Goal: Navigation & Orientation: Find specific page/section

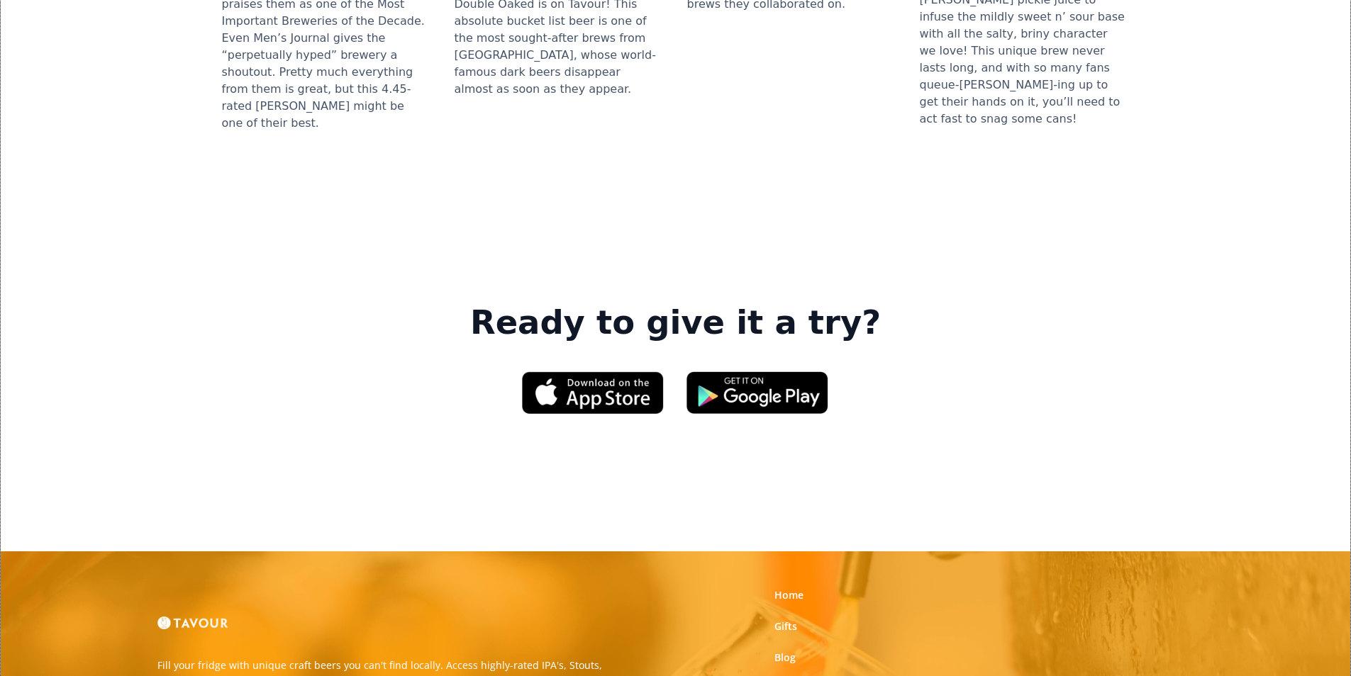
scroll to position [2146, 0]
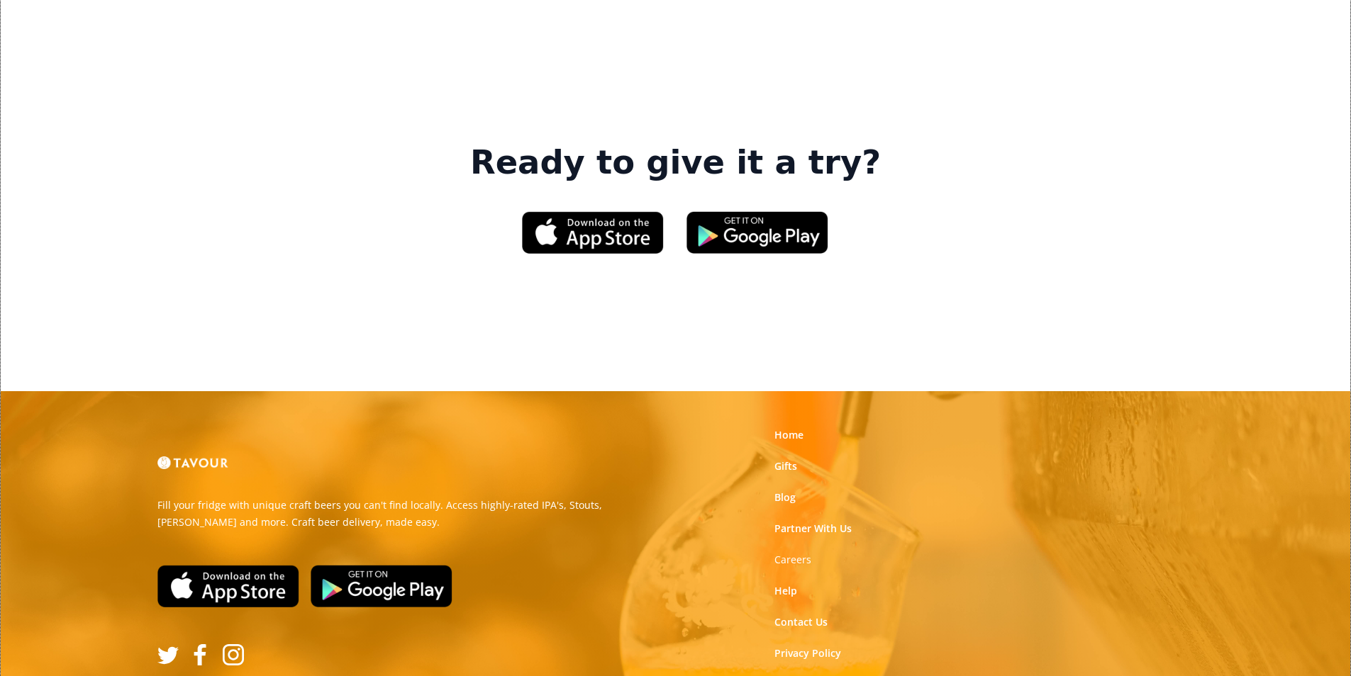
click at [808, 676] on link "Terms of Use" at bounding box center [805, 685] width 63 height 14
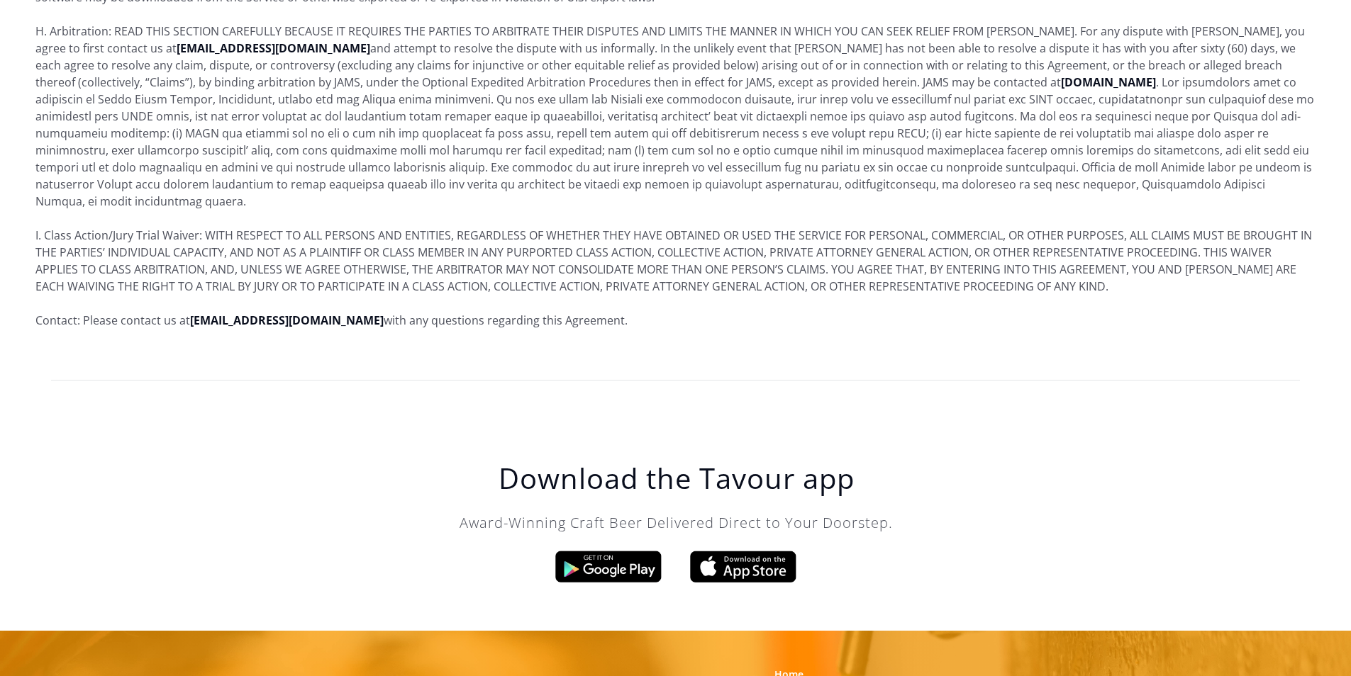
scroll to position [8630, 0]
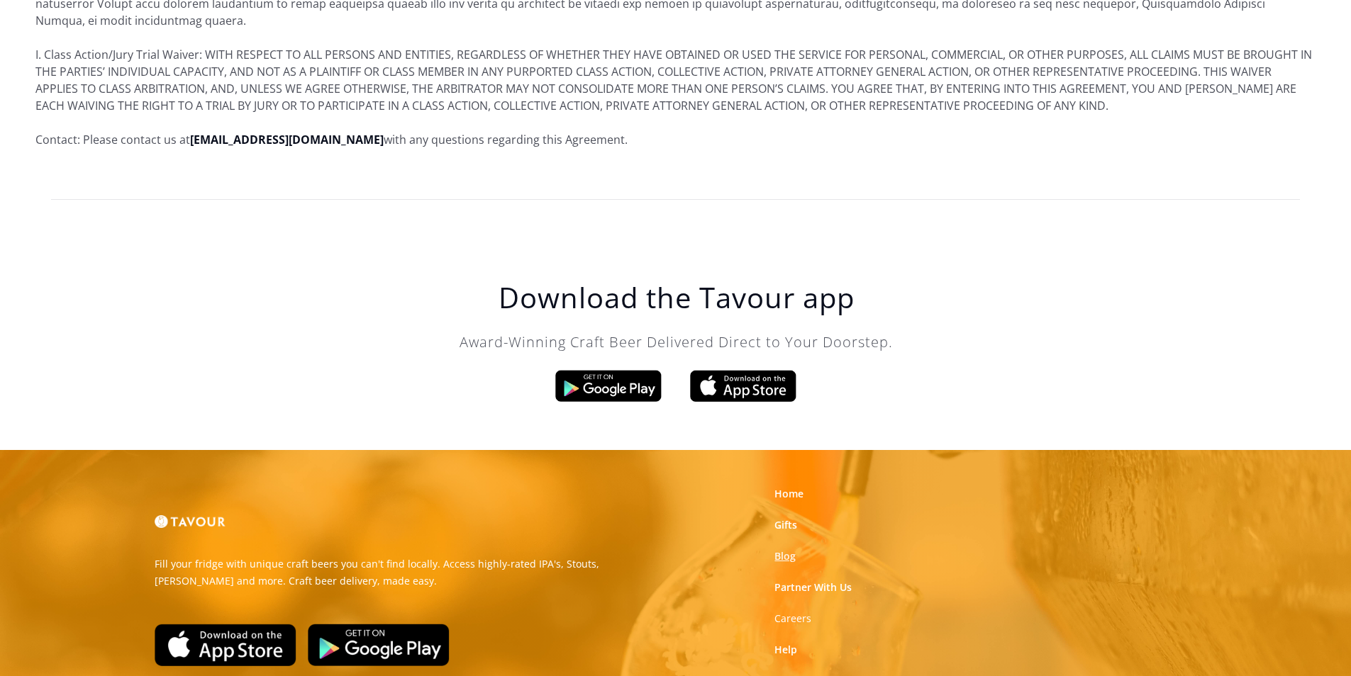
click at [781, 549] on link "Blog" at bounding box center [784, 556] width 21 height 14
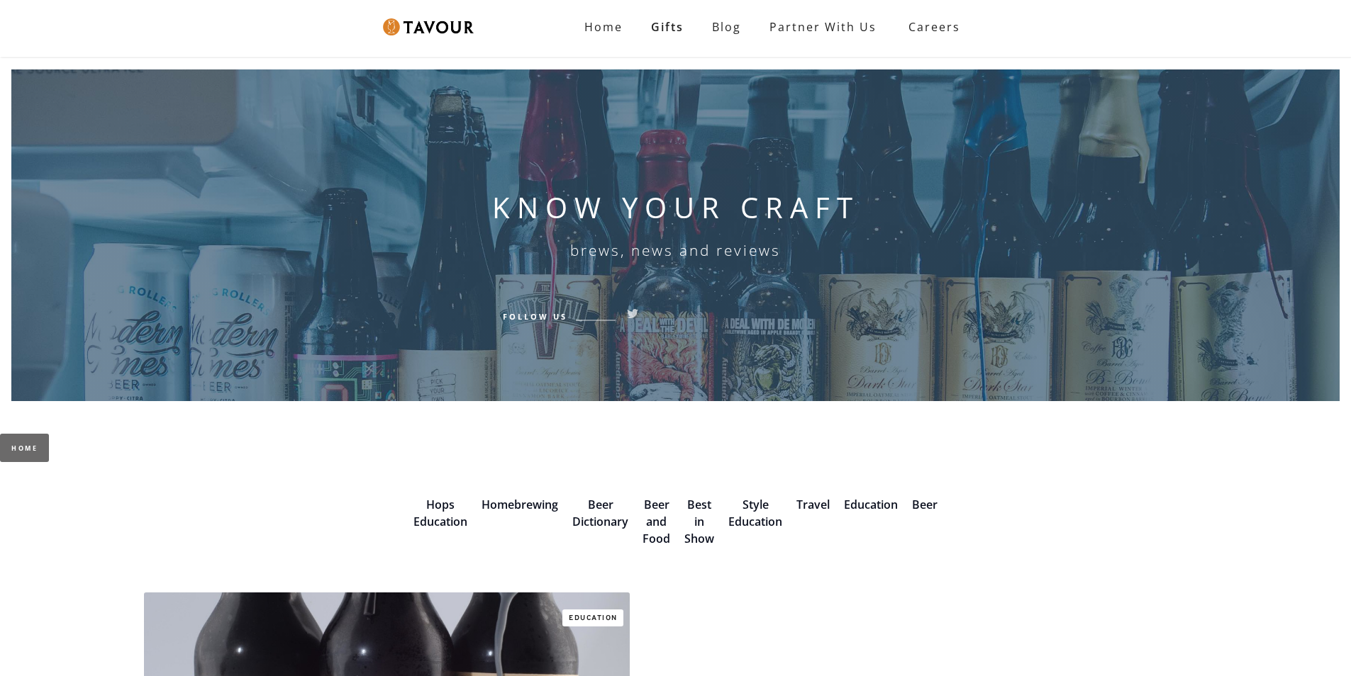
scroll to position [142, 0]
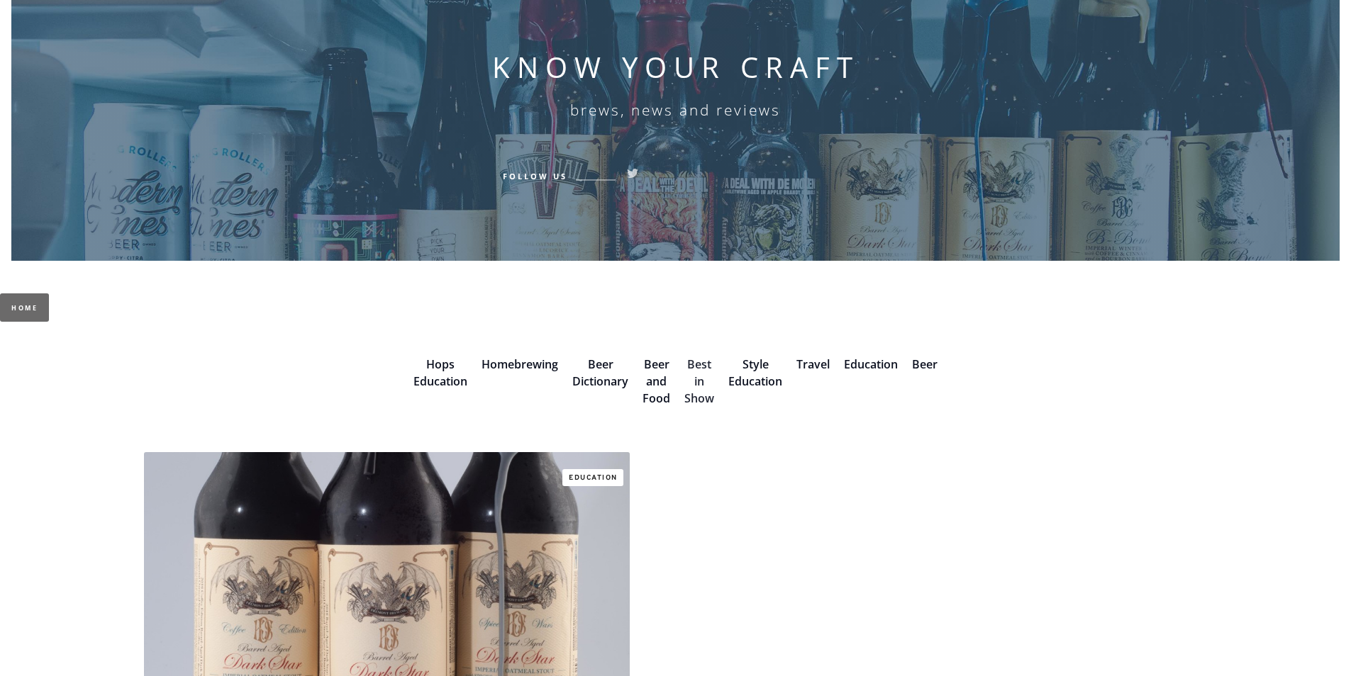
click at [703, 388] on link "Best in Show" at bounding box center [699, 382] width 30 height 50
